Goal: Submit feedback/report problem

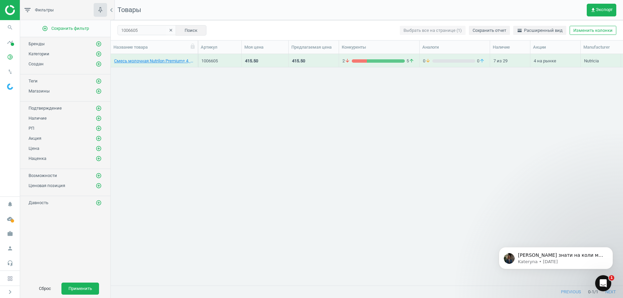
scroll to position [217, 505]
click at [199, 29] on button "Поиск" at bounding box center [190, 30] width 31 height 10
click at [380, 64] on div "2 arrow_downward 5 arrow_upward" at bounding box center [378, 62] width 73 height 8
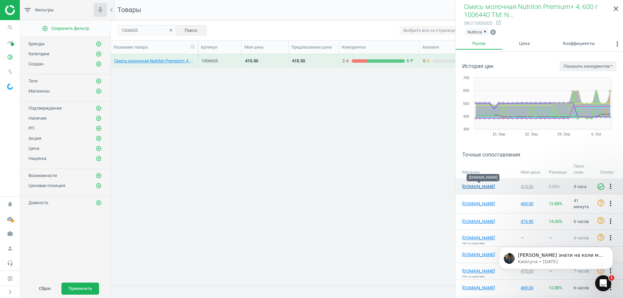
click at [471, 188] on link "[DOMAIN_NAME]" at bounding box center [479, 187] width 34 height 6
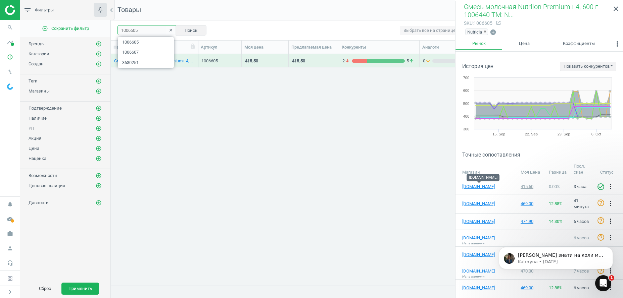
drag, startPoint x: 149, startPoint y: 27, endPoint x: 78, endPoint y: 28, distance: 70.5
click at [117, 28] on input "1006605" at bounding box center [146, 30] width 59 height 10
type input "1006602"
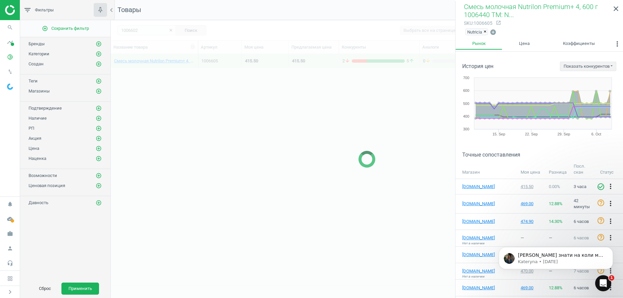
click at [614, 9] on icon "close" at bounding box center [616, 9] width 8 height 8
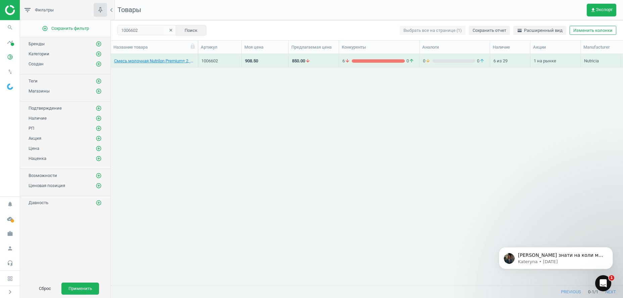
click at [382, 64] on div "6 arrow_downward 0 arrow_upward" at bounding box center [378, 62] width 73 height 8
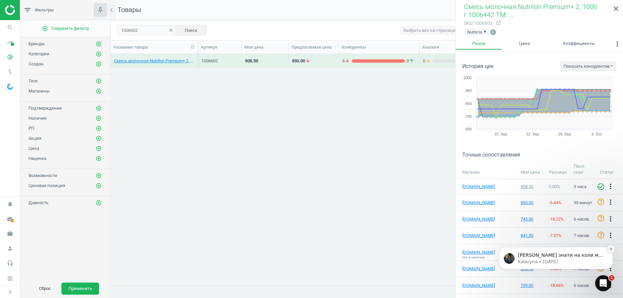
click at [612, 248] on icon "Dismiss notification" at bounding box center [611, 249] width 4 height 4
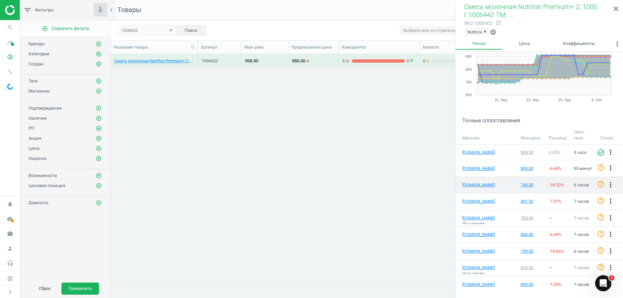
scroll to position [68, 0]
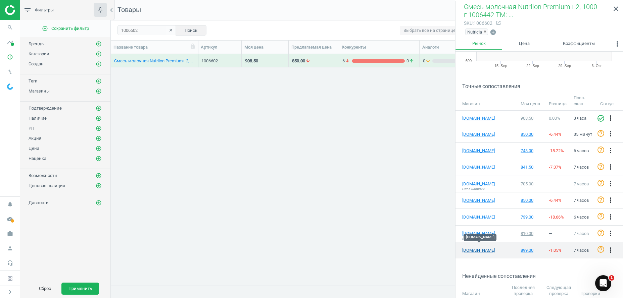
click at [482, 248] on link "[DOMAIN_NAME]" at bounding box center [479, 251] width 34 height 6
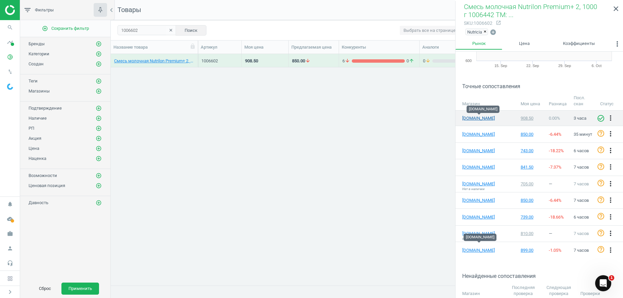
click at [475, 118] on link "[DOMAIN_NAME]" at bounding box center [479, 118] width 34 height 6
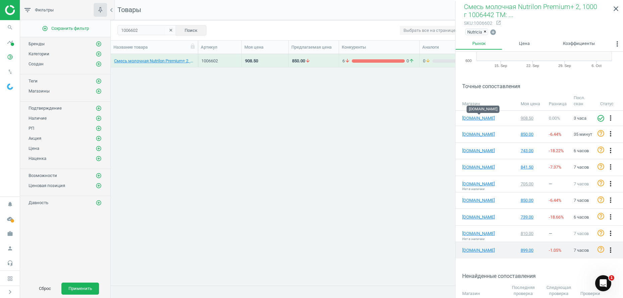
click at [606, 246] on icon "more_vert" at bounding box center [610, 250] width 8 height 8
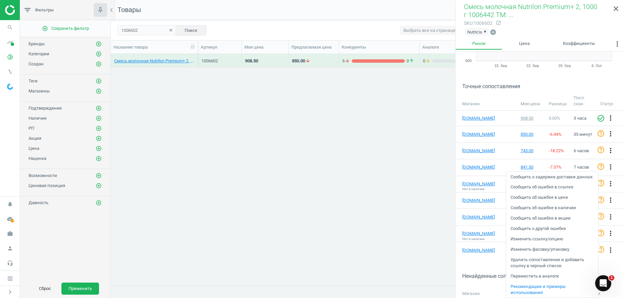
click at [551, 187] on link "Сообщить об ошибке в ссылке" at bounding box center [552, 187] width 92 height 10
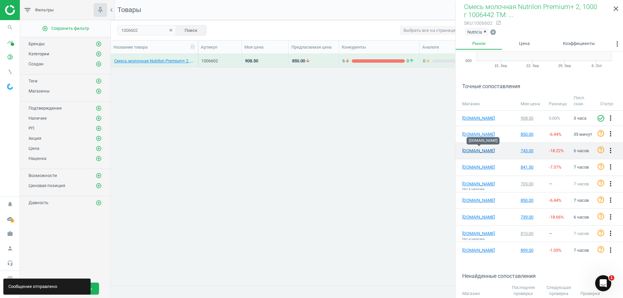
click at [473, 150] on link "[DOMAIN_NAME]" at bounding box center [479, 151] width 34 height 6
